Goal: Information Seeking & Learning: Learn about a topic

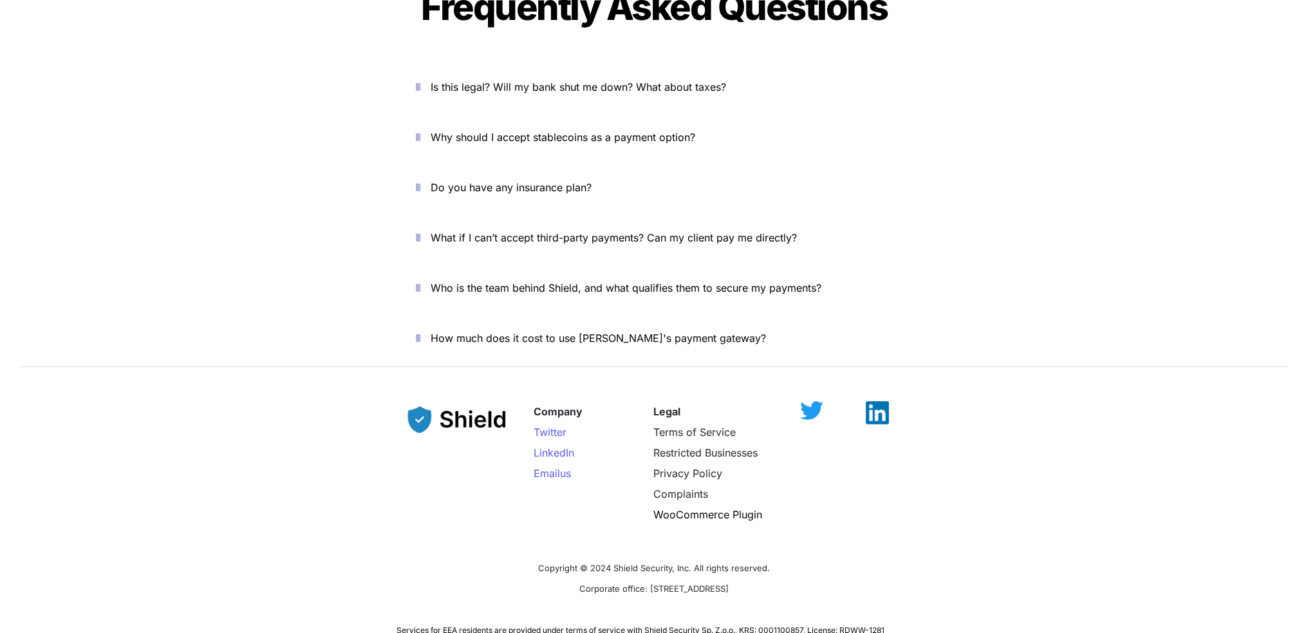
scroll to position [4535, 0]
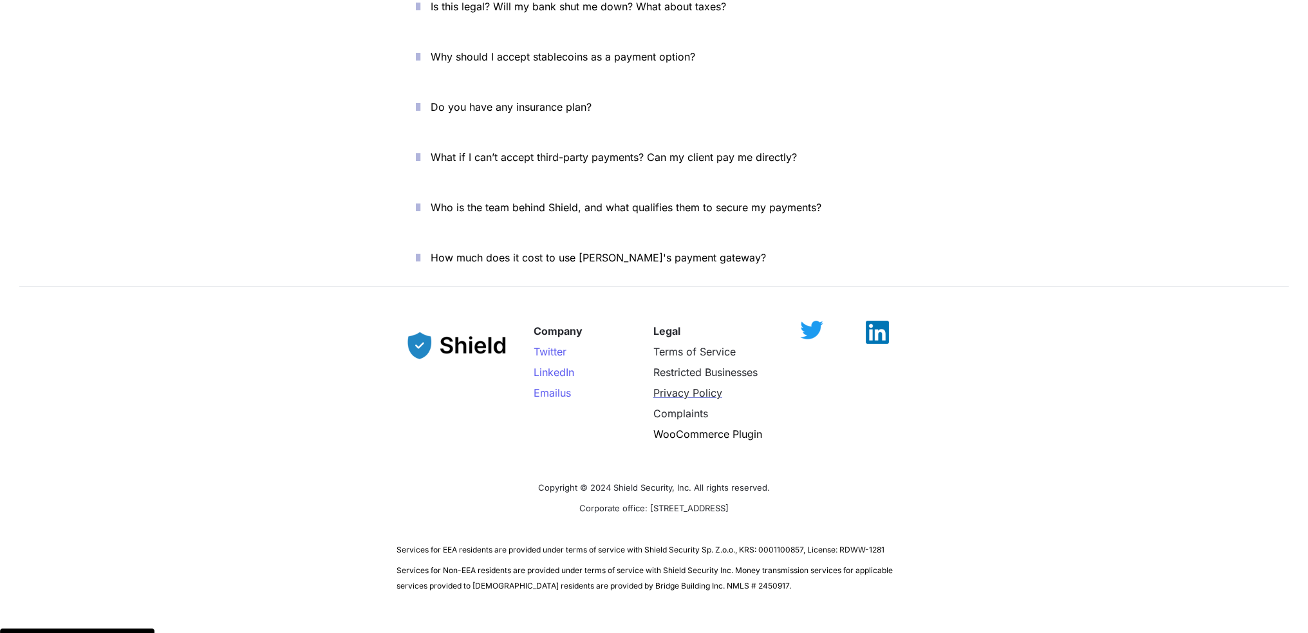
click at [695, 386] on span "Privacy Policy" at bounding box center [687, 392] width 69 height 13
click at [870, 314] on img at bounding box center [877, 325] width 23 height 23
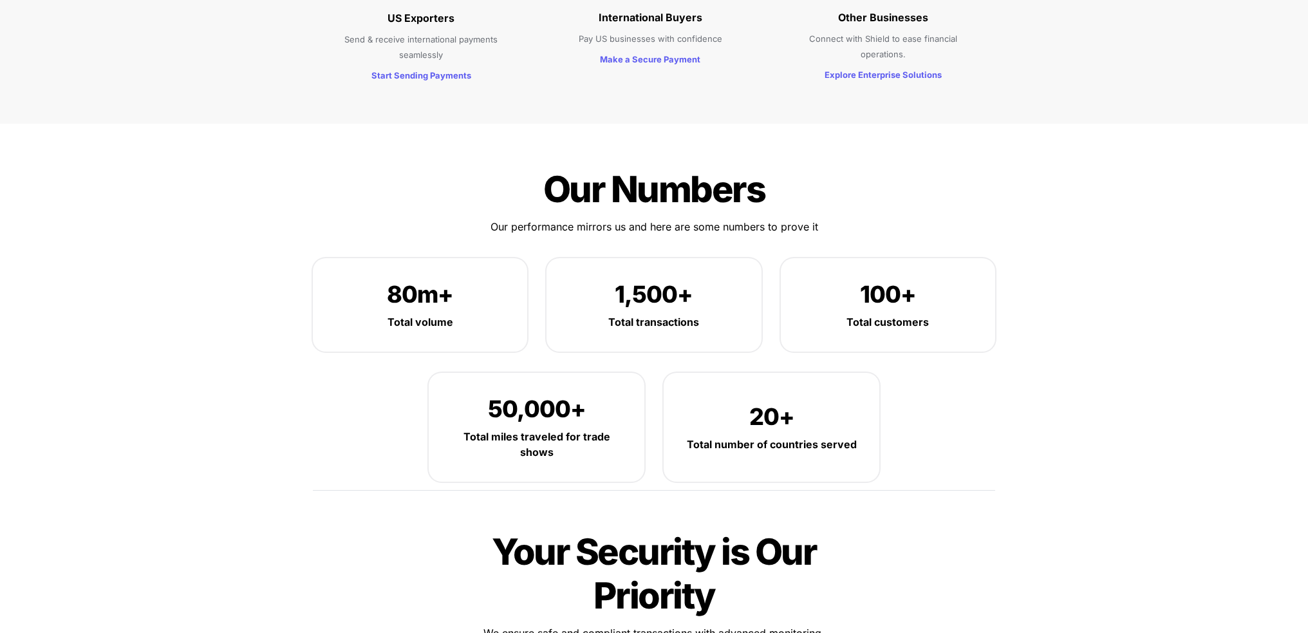
scroll to position [1509, 0]
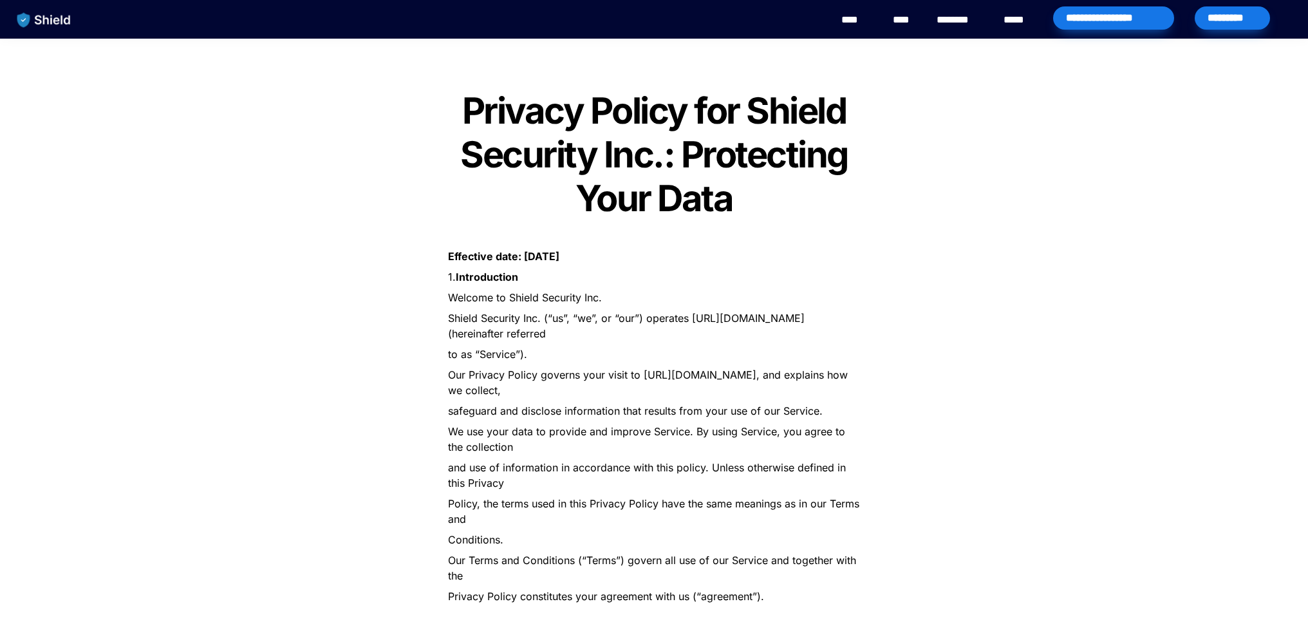
click at [453, 310] on p "Shield Security Inc. (“us”, “we”, or “our”) operates [URL][DOMAIN_NAME] (herein…" at bounding box center [654, 326] width 451 height 36
click at [457, 310] on p "Shield Security Inc. (“us”, “we”, or “our”) operates https://getshield.xyz (her…" at bounding box center [654, 326] width 451 height 36
